Goal: Information Seeking & Learning: Learn about a topic

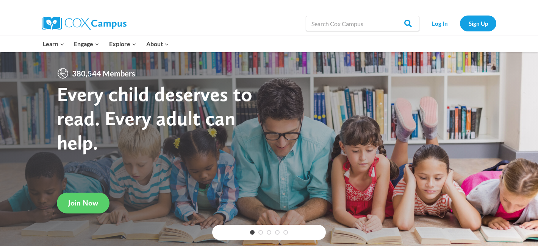
click at [520, 26] on div "Search in https://coxcampus.org/ Search Search Log In Sign Up" at bounding box center [269, 23] width 538 height 25
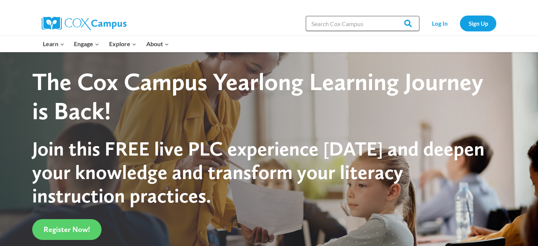
click at [348, 25] on input "Search in [URL][DOMAIN_NAME]" at bounding box center [363, 23] width 114 height 15
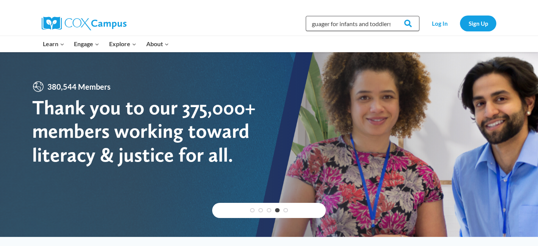
scroll to position [0, 34]
type input "power of languager for infants and toddlers"
click at [406, 22] on input "Search" at bounding box center [405, 23] width 30 height 15
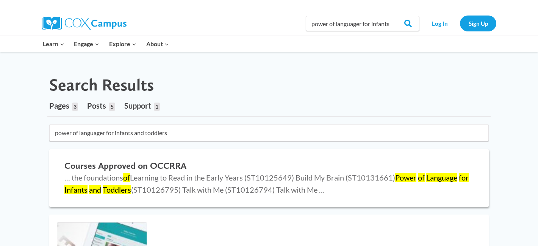
click at [432, 177] on mark "Language" at bounding box center [441, 177] width 31 height 9
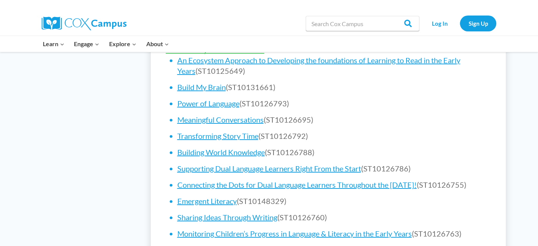
scroll to position [476, 0]
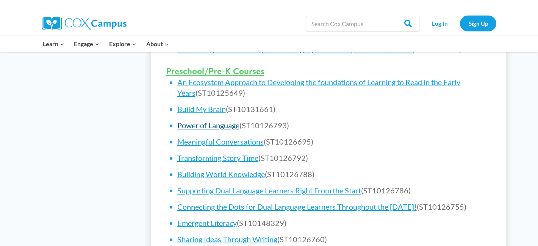
click at [222, 128] on link "Power of Language" at bounding box center [208, 125] width 62 height 9
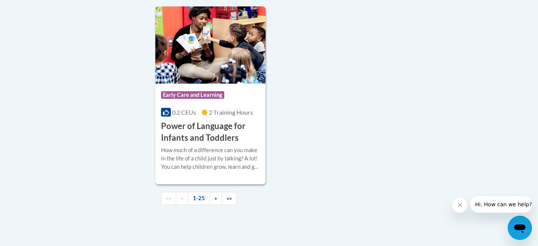
scroll to position [1802, 0]
